Goal: Task Accomplishment & Management: Manage account settings

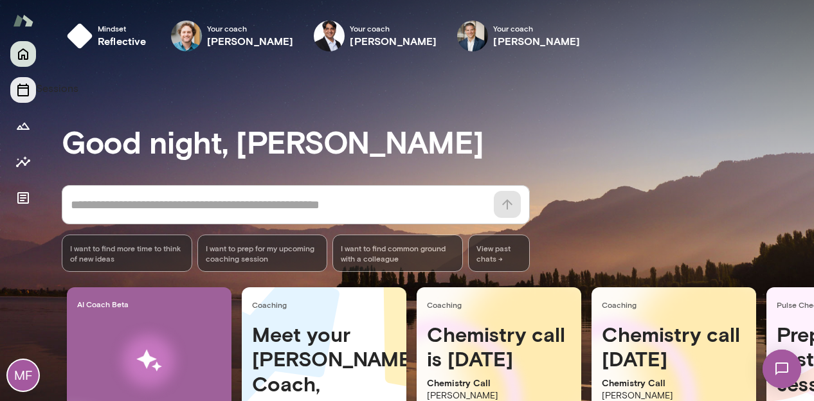
click at [32, 88] on button "Sessions" at bounding box center [23, 90] width 26 height 26
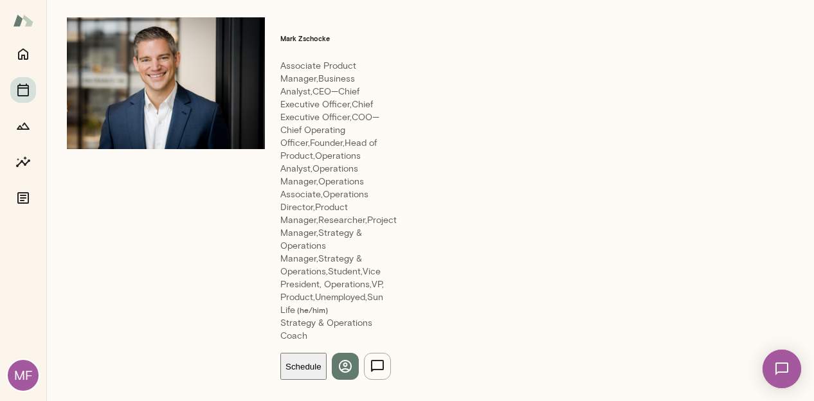
scroll to position [542, 0]
click at [59, 79] on span "Cancel" at bounding box center [42, 73] width 33 height 12
click at [118, 286] on button "Cancel session" at bounding box center [84, 280] width 66 height 14
click at [783, 24] on icon "button" at bounding box center [783, 22] width 15 height 15
